Goal: Navigation & Orientation: Find specific page/section

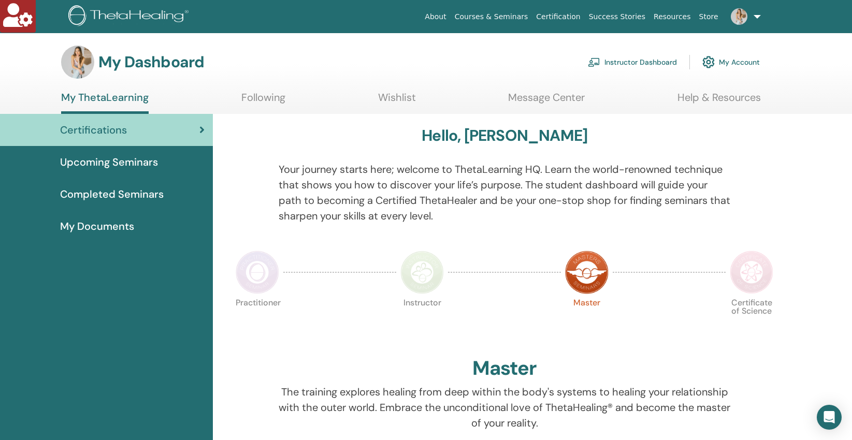
click at [652, 59] on link "Instructor Dashboard" at bounding box center [632, 62] width 89 height 23
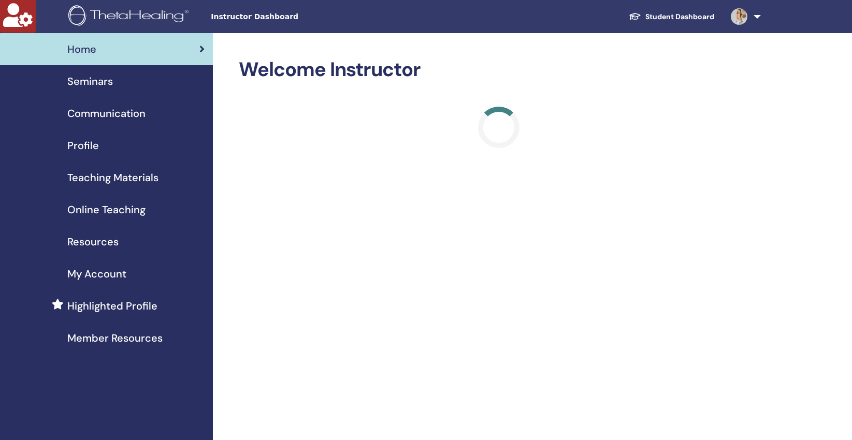
click at [84, 209] on span "Online Teaching" at bounding box center [106, 210] width 78 height 16
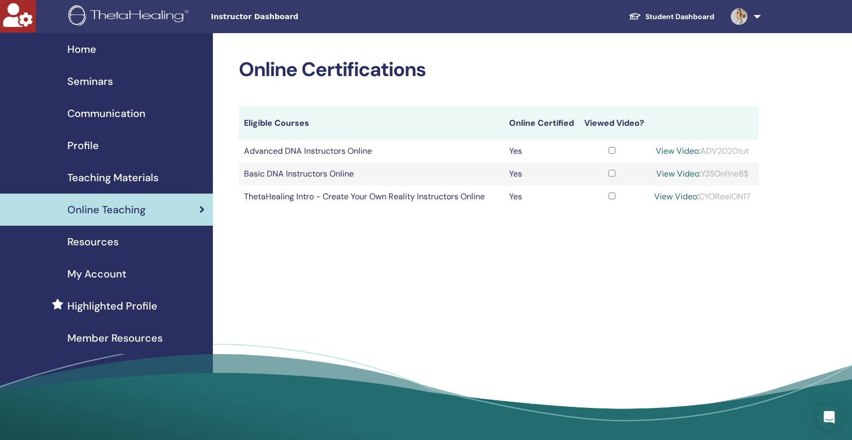
click at [120, 179] on span "Teaching Materials" at bounding box center [112, 178] width 91 height 16
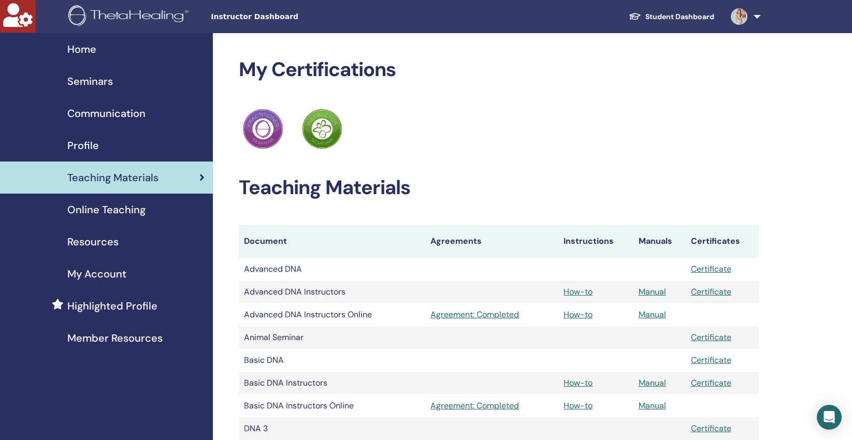
click at [84, 213] on span "Online Teaching" at bounding box center [106, 210] width 78 height 16
